Goal: Task Accomplishment & Management: Manage account settings

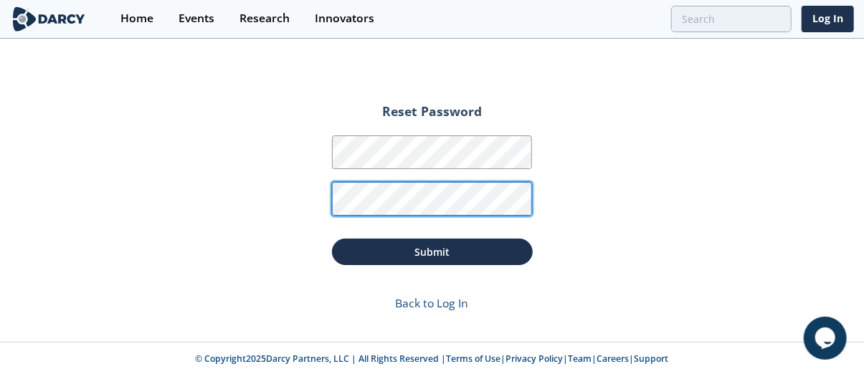
click at [332, 239] on button "Submit" at bounding box center [432, 252] width 201 height 27
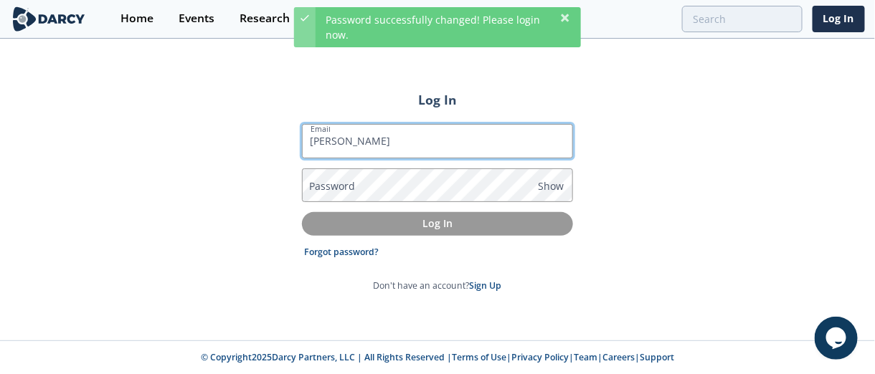
type input "[EMAIL_ADDRESS][PERSON_NAME][DOMAIN_NAME]"
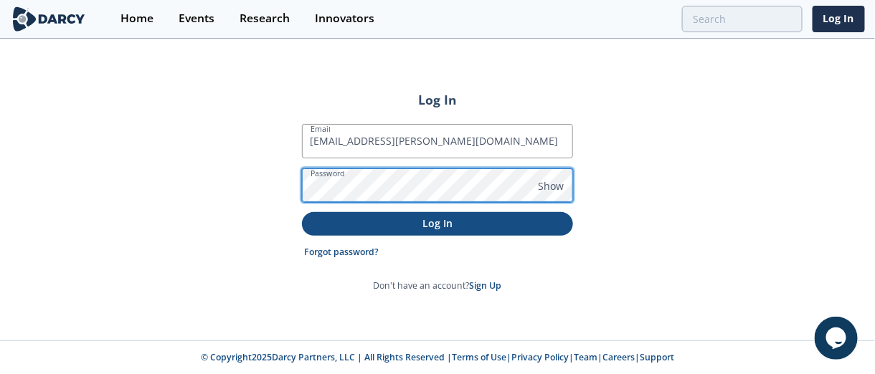
click at [302, 212] on button "Log In" at bounding box center [437, 224] width 271 height 24
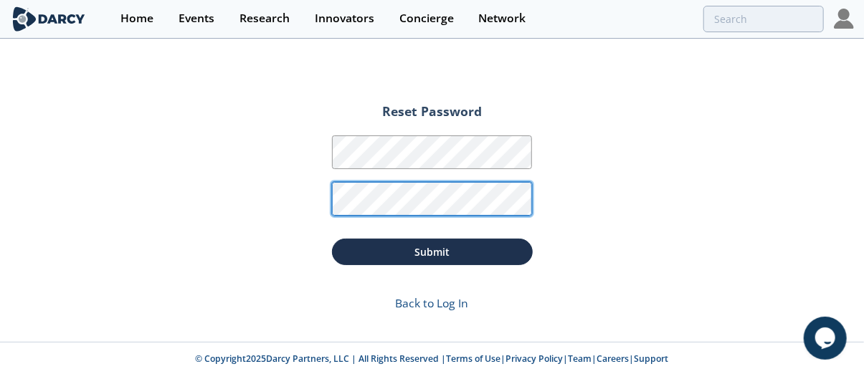
click at [332, 239] on button "Submit" at bounding box center [432, 252] width 201 height 27
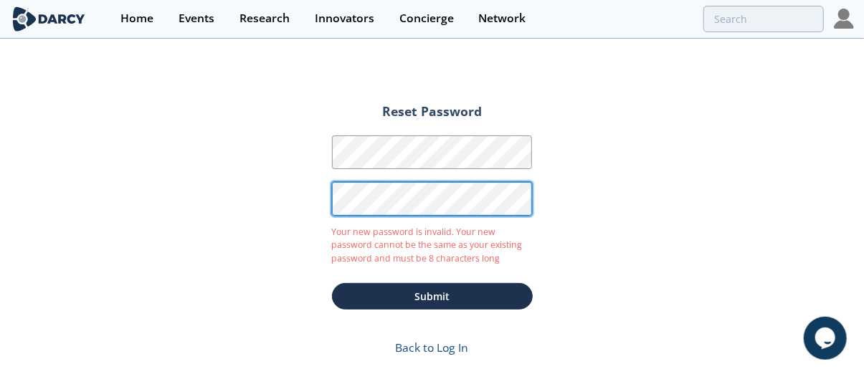
click at [297, 207] on div "Reset Password Password Password Confirmation Your new password is invalid. You…" at bounding box center [432, 213] width 864 height 346
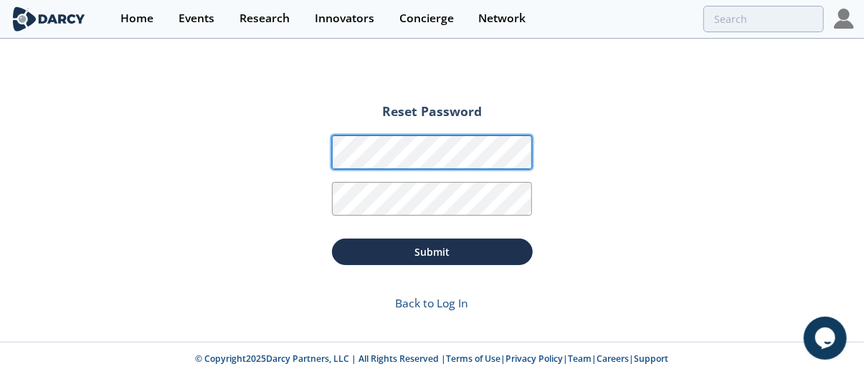
click at [292, 146] on div "Reset Password Password Password Confirmation Submit Back to Log In" at bounding box center [432, 191] width 864 height 302
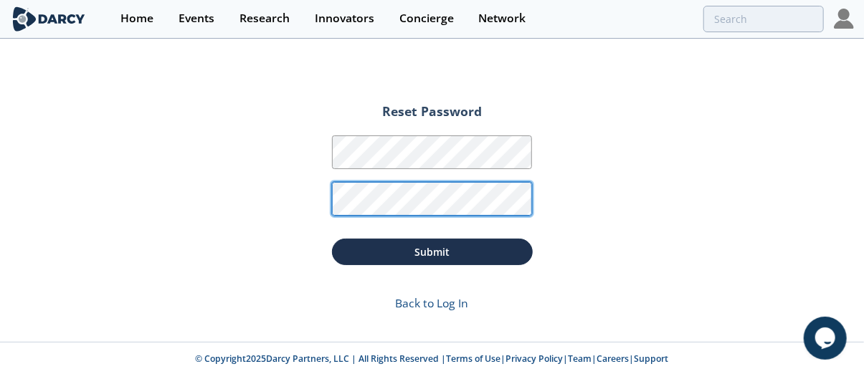
click at [332, 239] on button "Submit" at bounding box center [432, 252] width 201 height 27
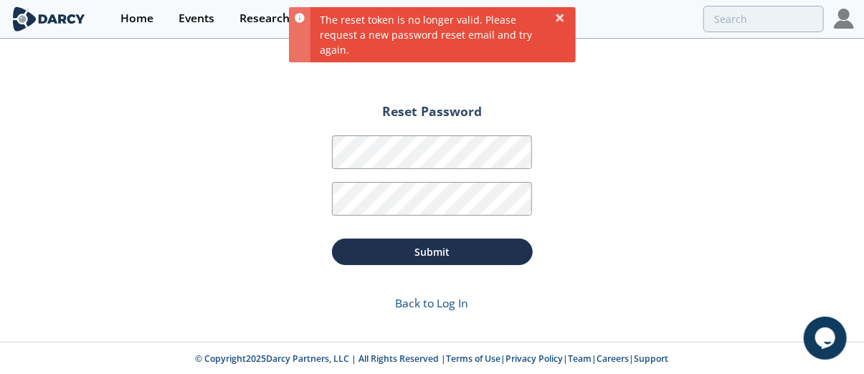
click at [55, 16] on img at bounding box center [48, 18] width 77 height 25
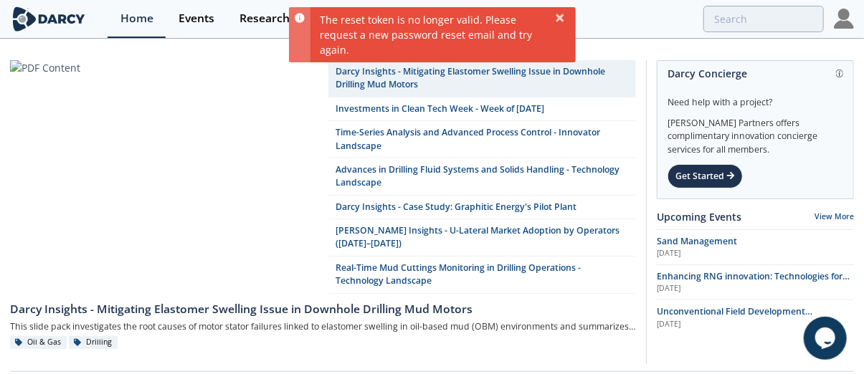
click at [842, 28] on img at bounding box center [844, 19] width 20 height 20
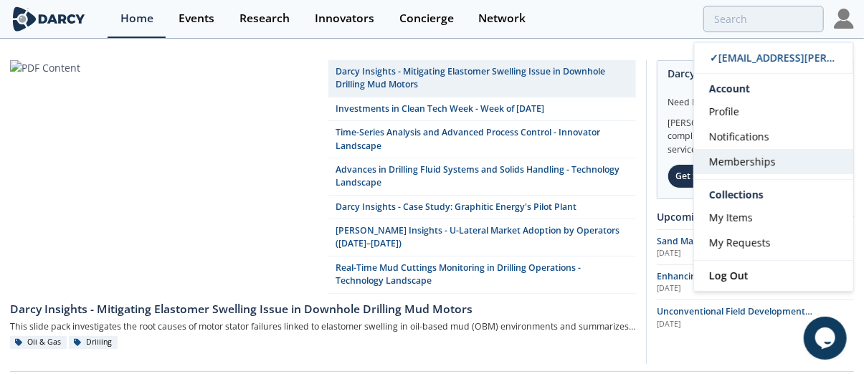
click at [739, 156] on span "Memberships" at bounding box center [742, 162] width 67 height 14
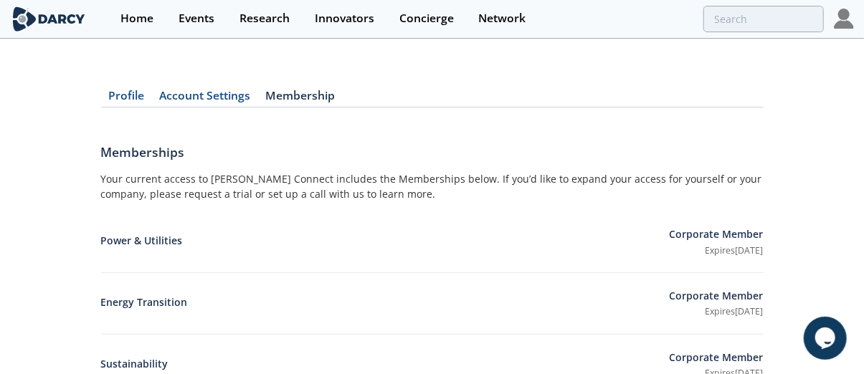
click at [211, 95] on link "Account Settings" at bounding box center [205, 98] width 106 height 17
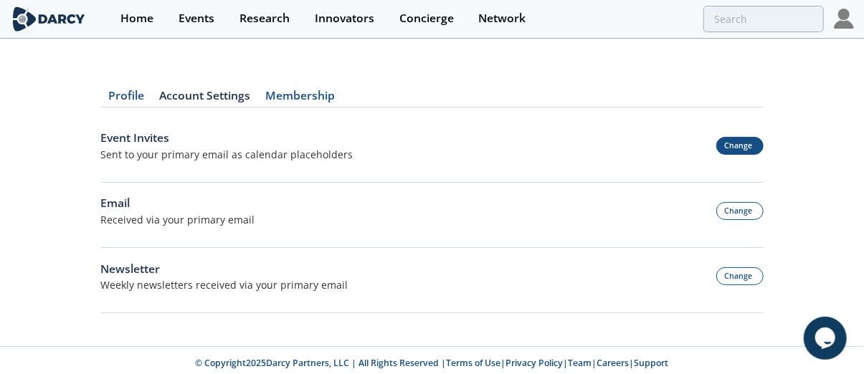
click at [743, 147] on button "Change" at bounding box center [739, 146] width 47 height 18
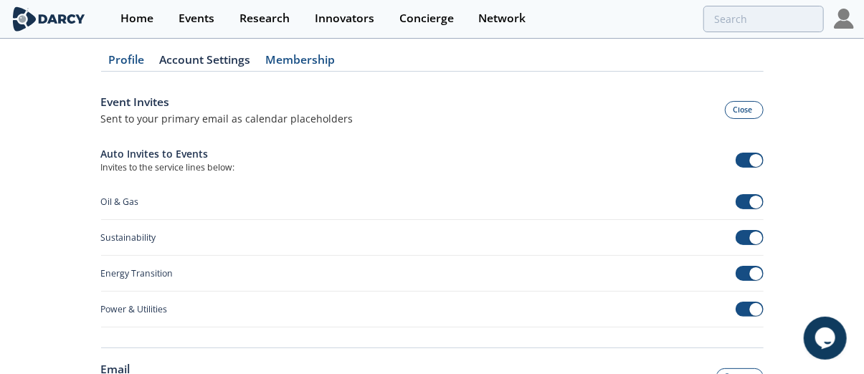
scroll to position [72, 0]
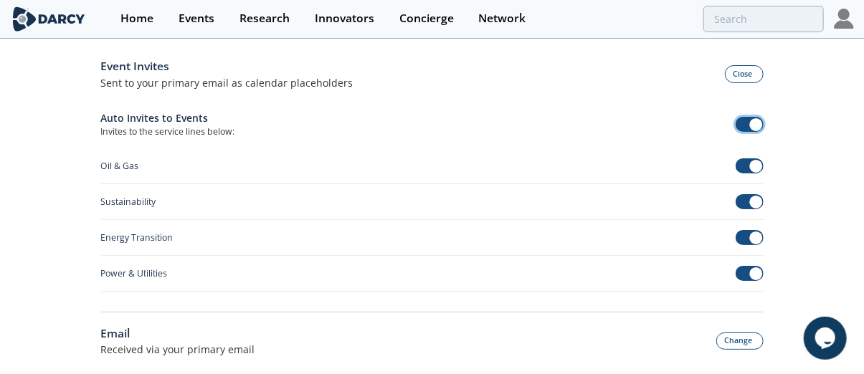
click at [756, 127] on span at bounding box center [756, 124] width 13 height 13
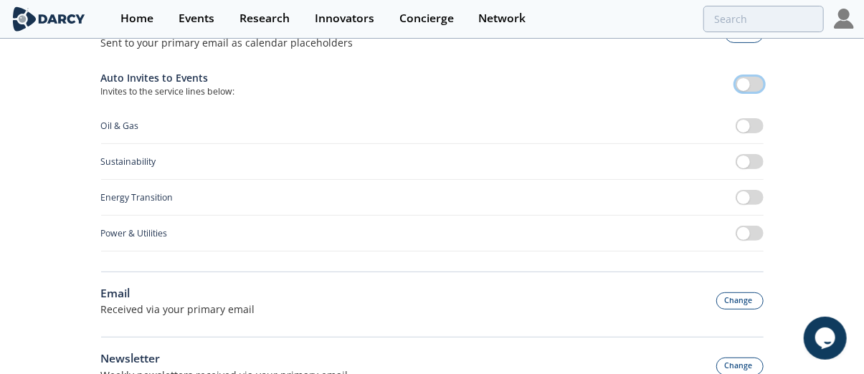
scroll to position [206, 0]
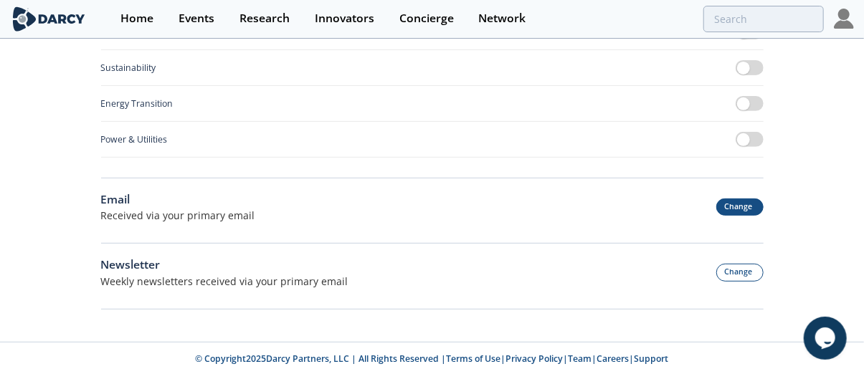
click at [735, 206] on button "Change" at bounding box center [739, 208] width 47 height 18
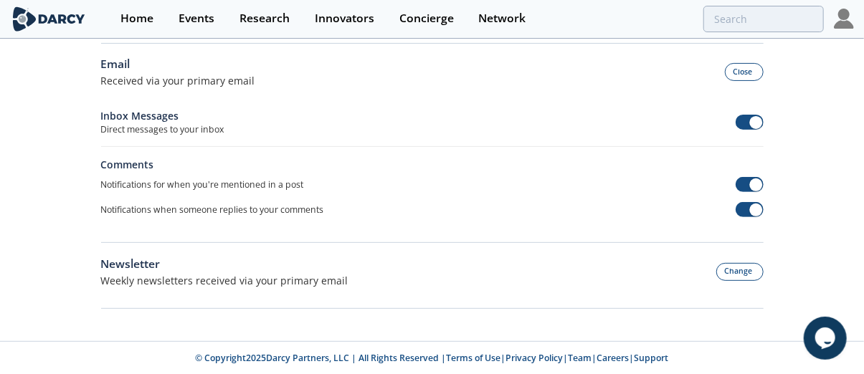
scroll to position [67, 0]
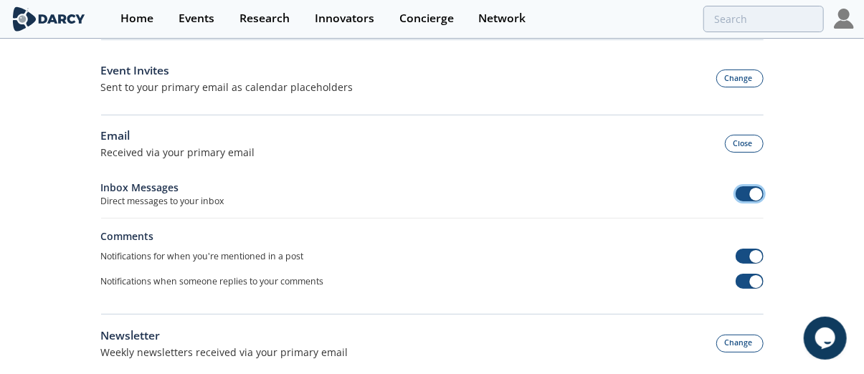
click at [748, 194] on span at bounding box center [749, 193] width 28 height 15
click at [746, 256] on span at bounding box center [749, 256] width 28 height 15
click at [753, 281] on span at bounding box center [756, 281] width 13 height 13
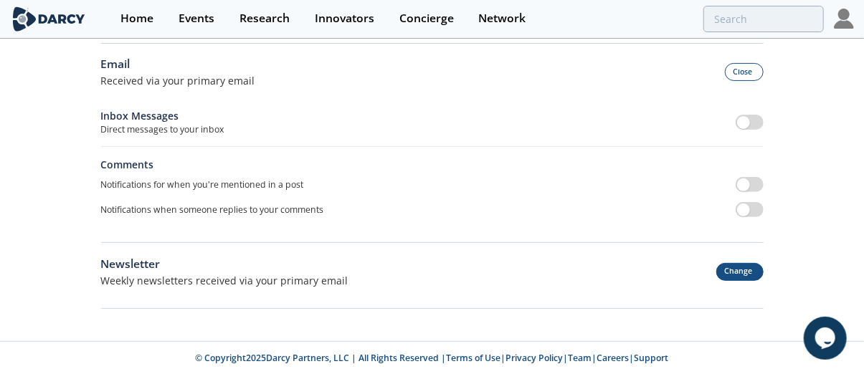
click at [738, 272] on button "Change" at bounding box center [739, 272] width 47 height 18
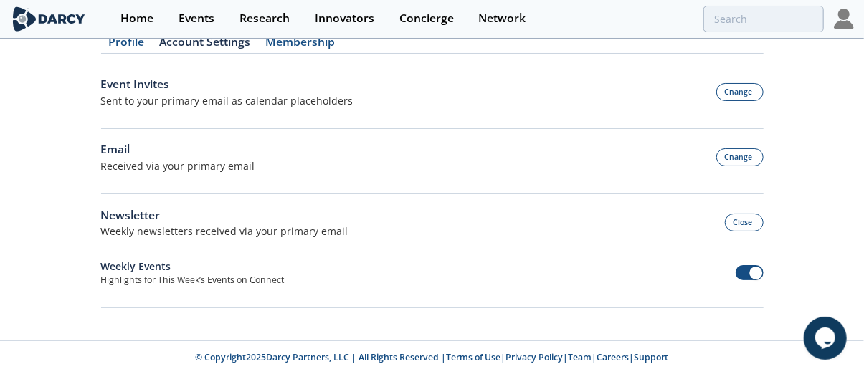
scroll to position [53, 0]
click at [743, 272] on span at bounding box center [749, 273] width 28 height 15
click at [742, 222] on button "Close" at bounding box center [744, 223] width 39 height 18
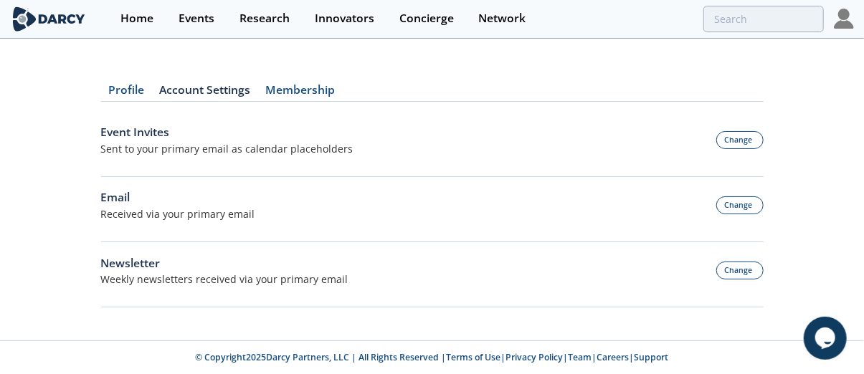
scroll to position [5, 0]
click at [736, 273] on button "Change" at bounding box center [739, 271] width 47 height 18
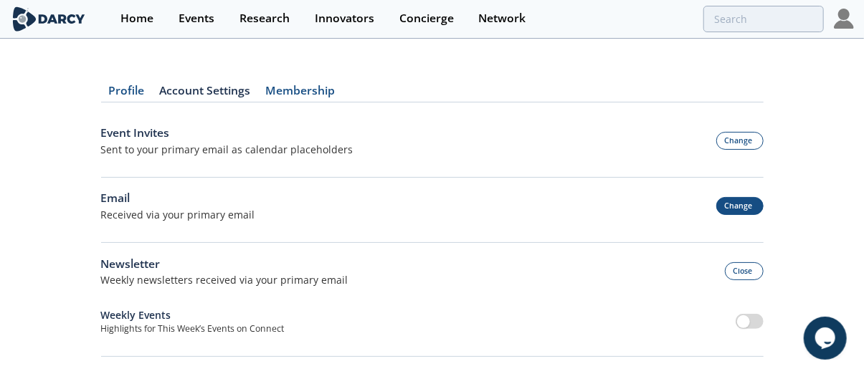
click at [741, 206] on button "Change" at bounding box center [739, 206] width 47 height 18
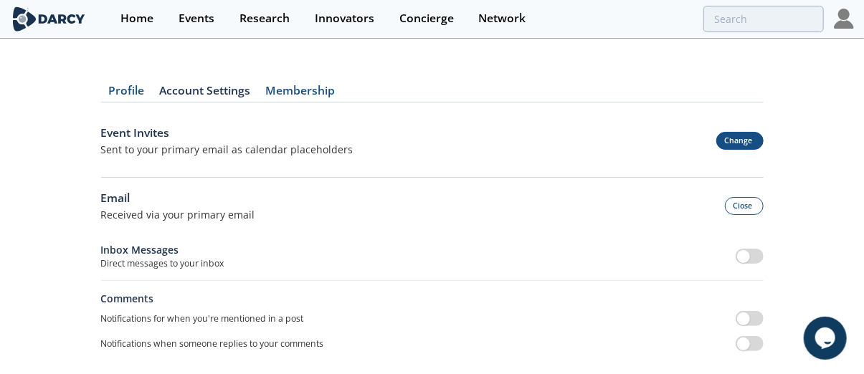
click at [737, 137] on button "Change" at bounding box center [739, 141] width 47 height 18
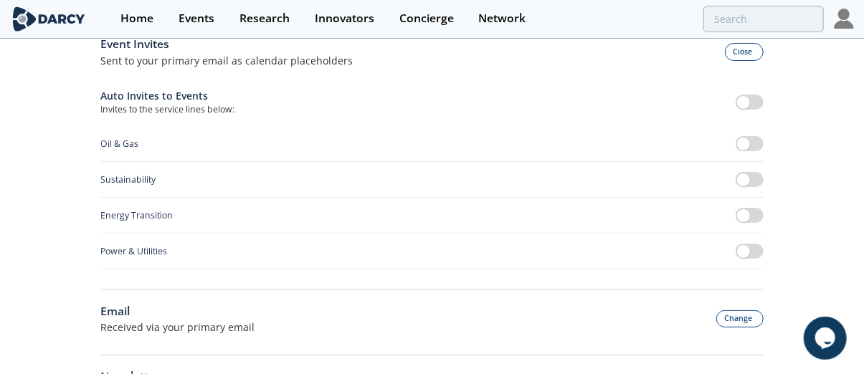
scroll to position [0, 0]
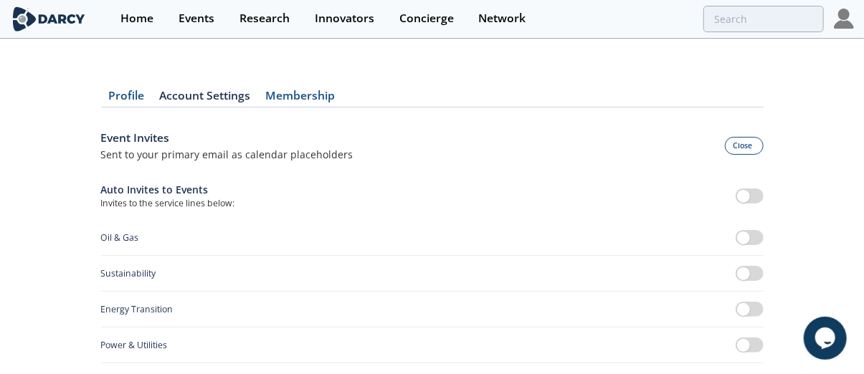
click at [118, 98] on link "Profile" at bounding box center [126, 98] width 51 height 17
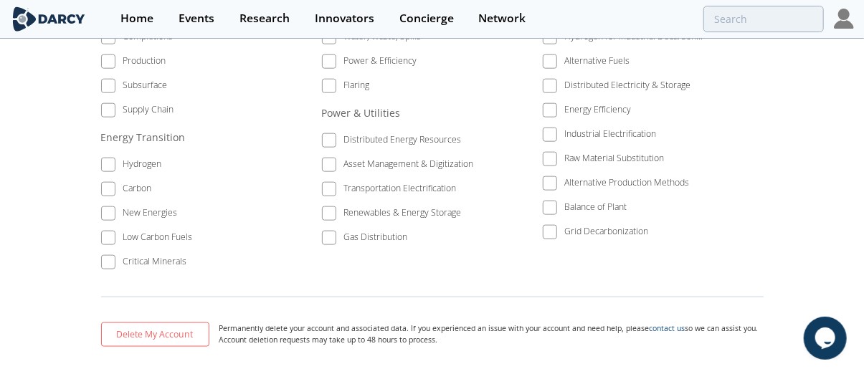
scroll to position [723, 0]
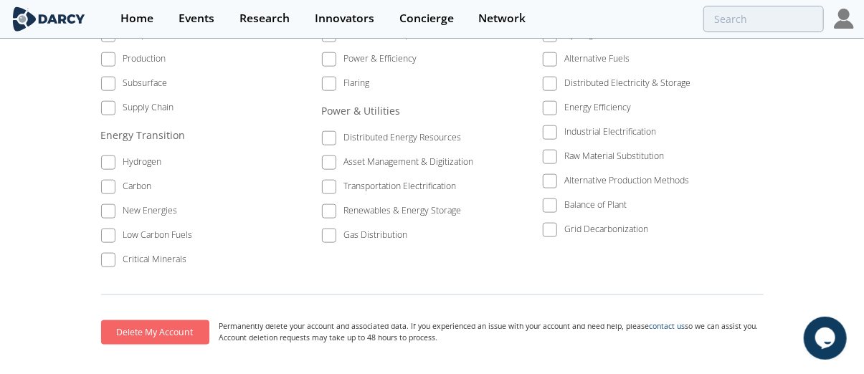
click at [159, 320] on button "Delete My Account" at bounding box center [155, 332] width 108 height 24
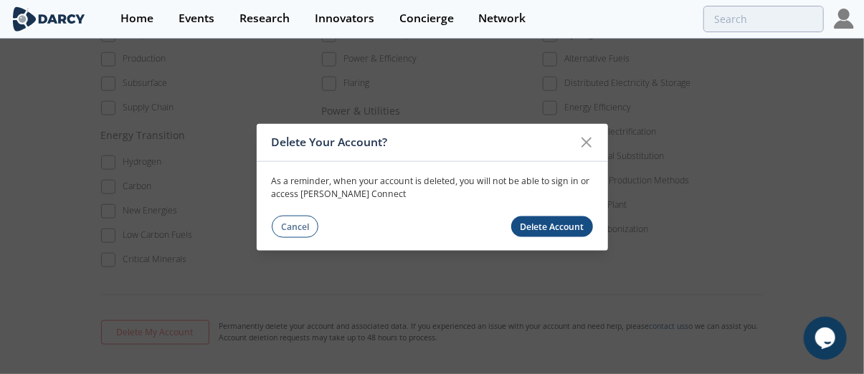
click at [548, 227] on button "Delete Account" at bounding box center [552, 226] width 82 height 21
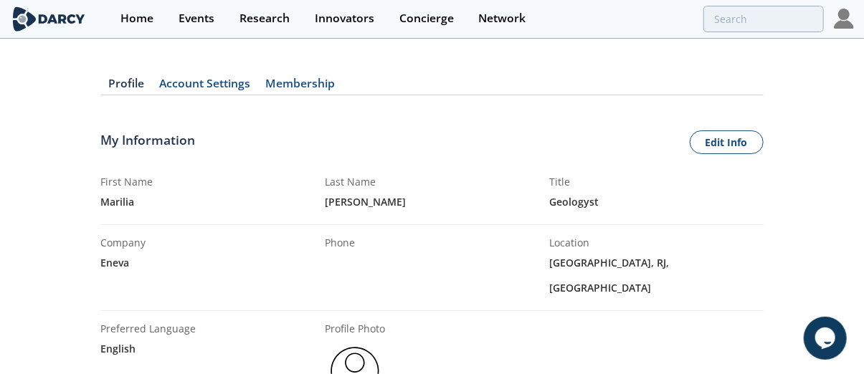
scroll to position [0, 0]
